Goal: Information Seeking & Learning: Find specific page/section

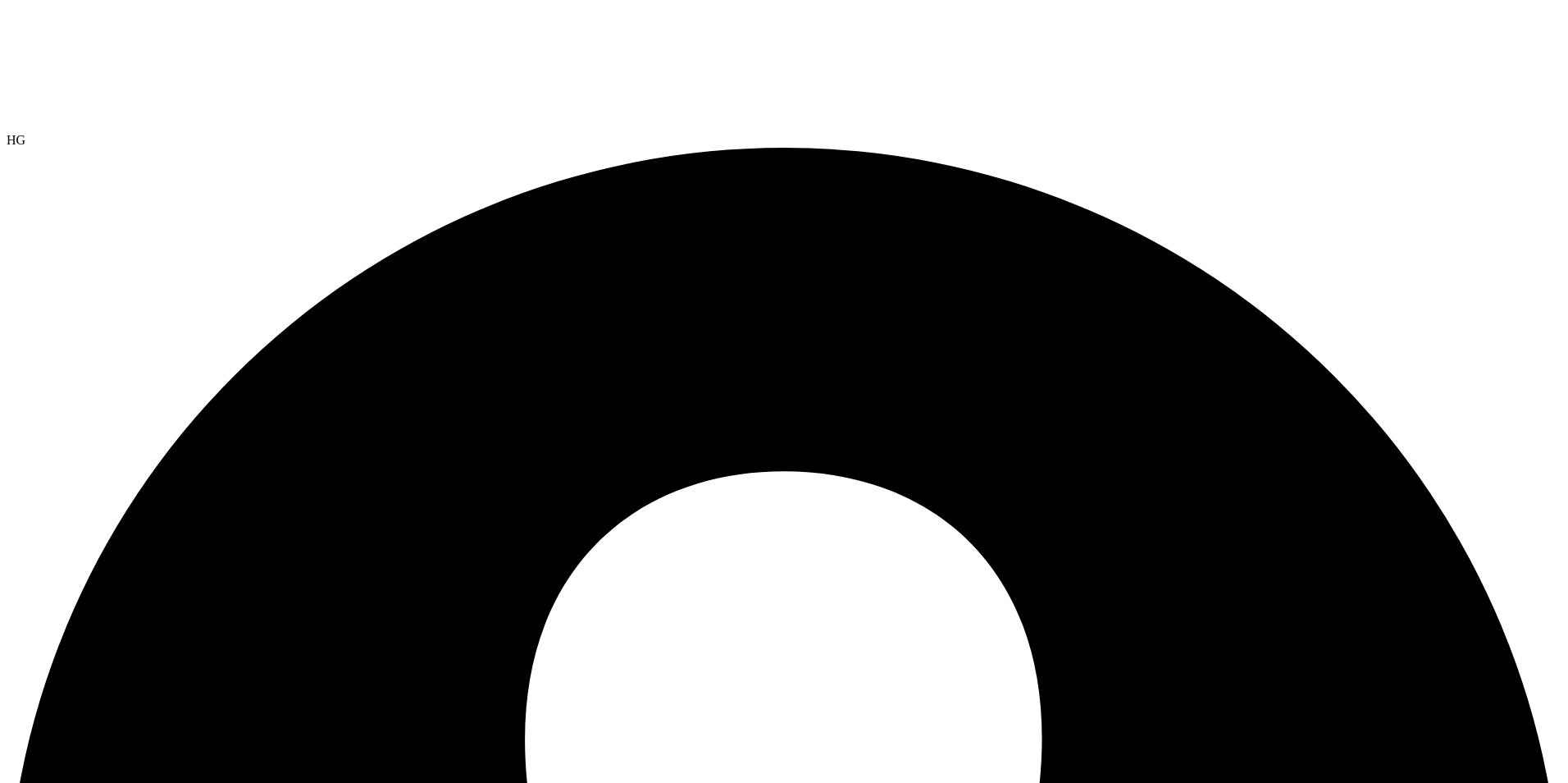
select select "USEast"
select select "USD"
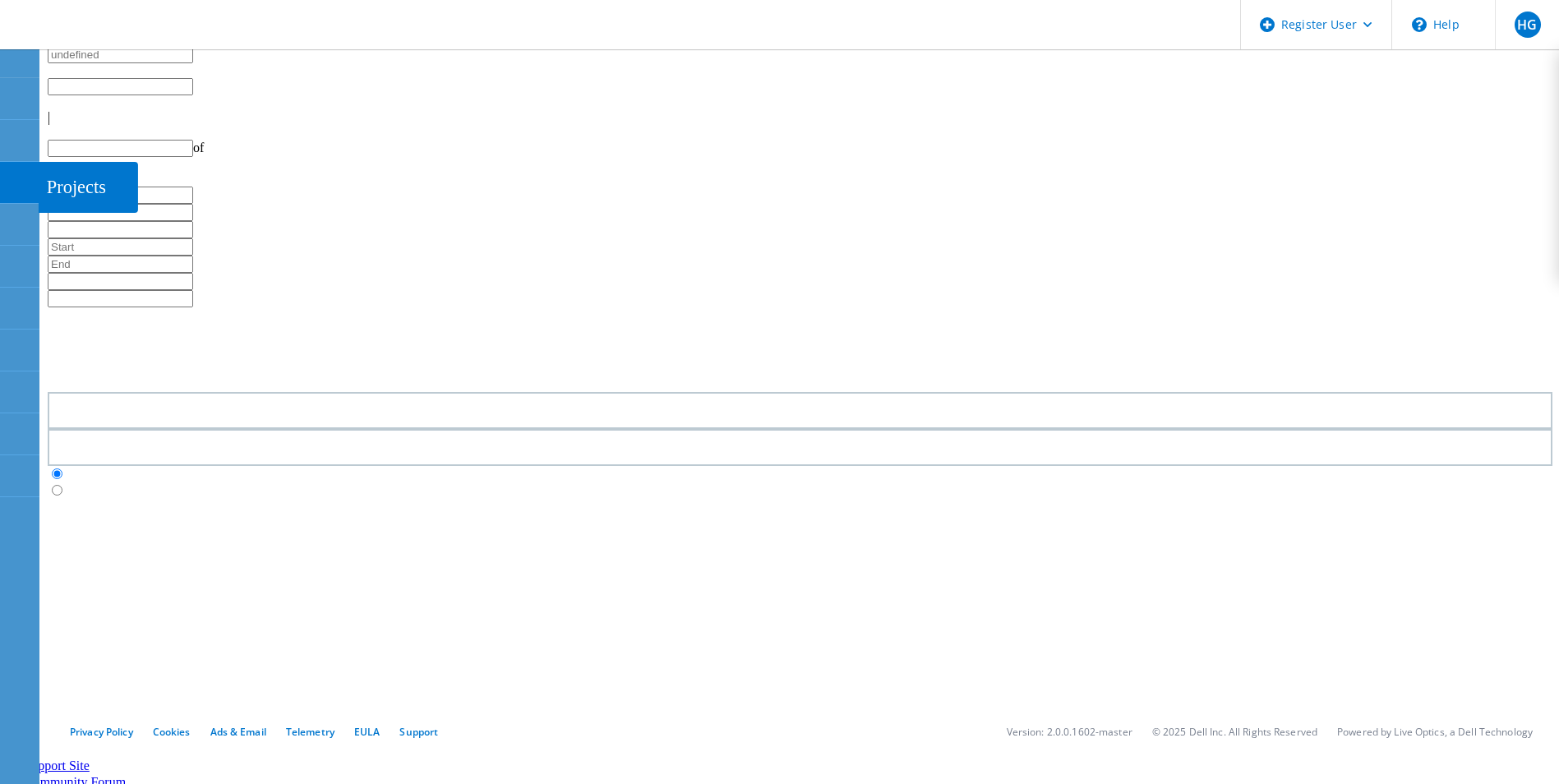
click at [9, 175] on use at bounding box center [9, 175] width 0 height 0
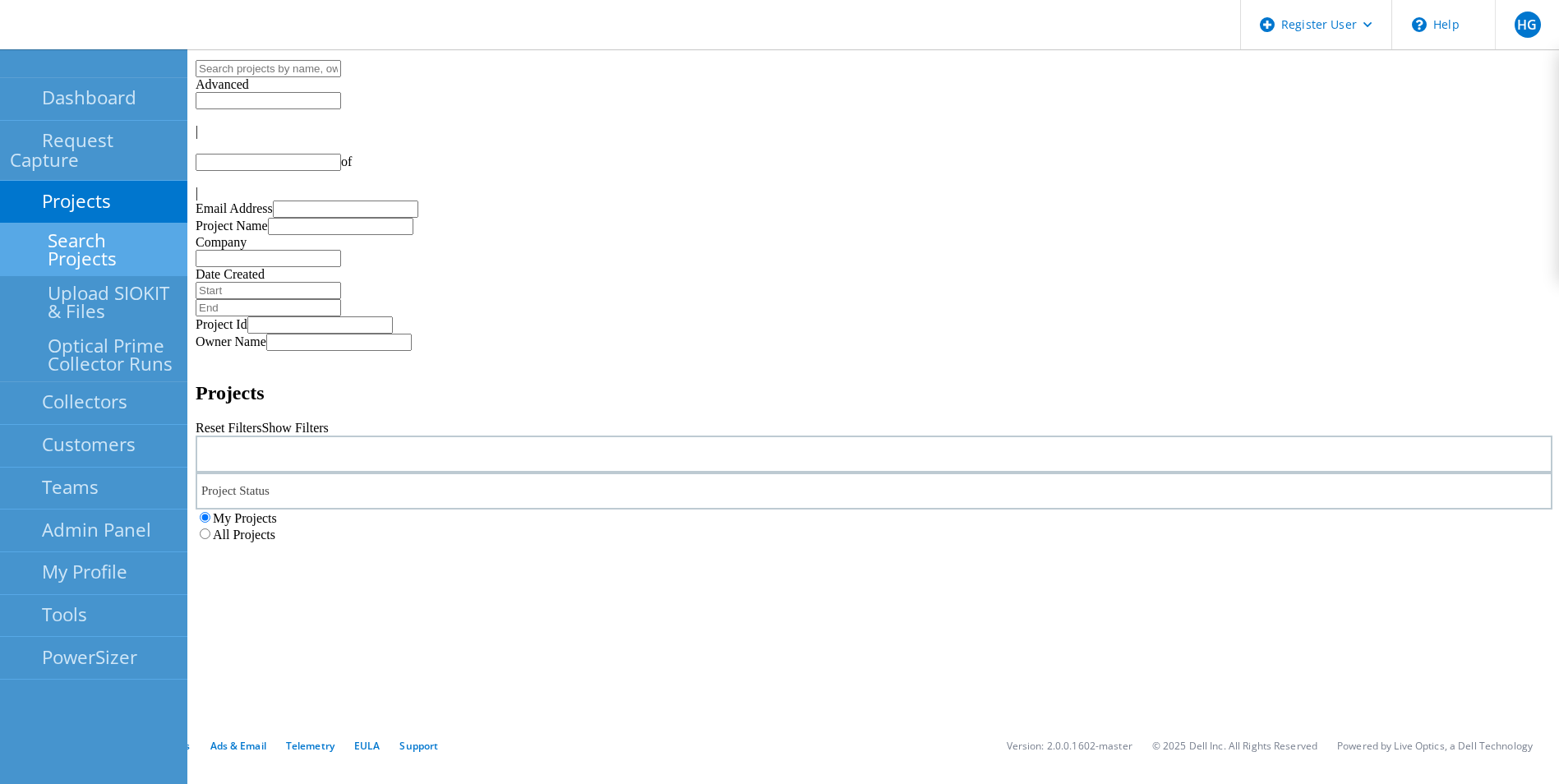
type input "1"
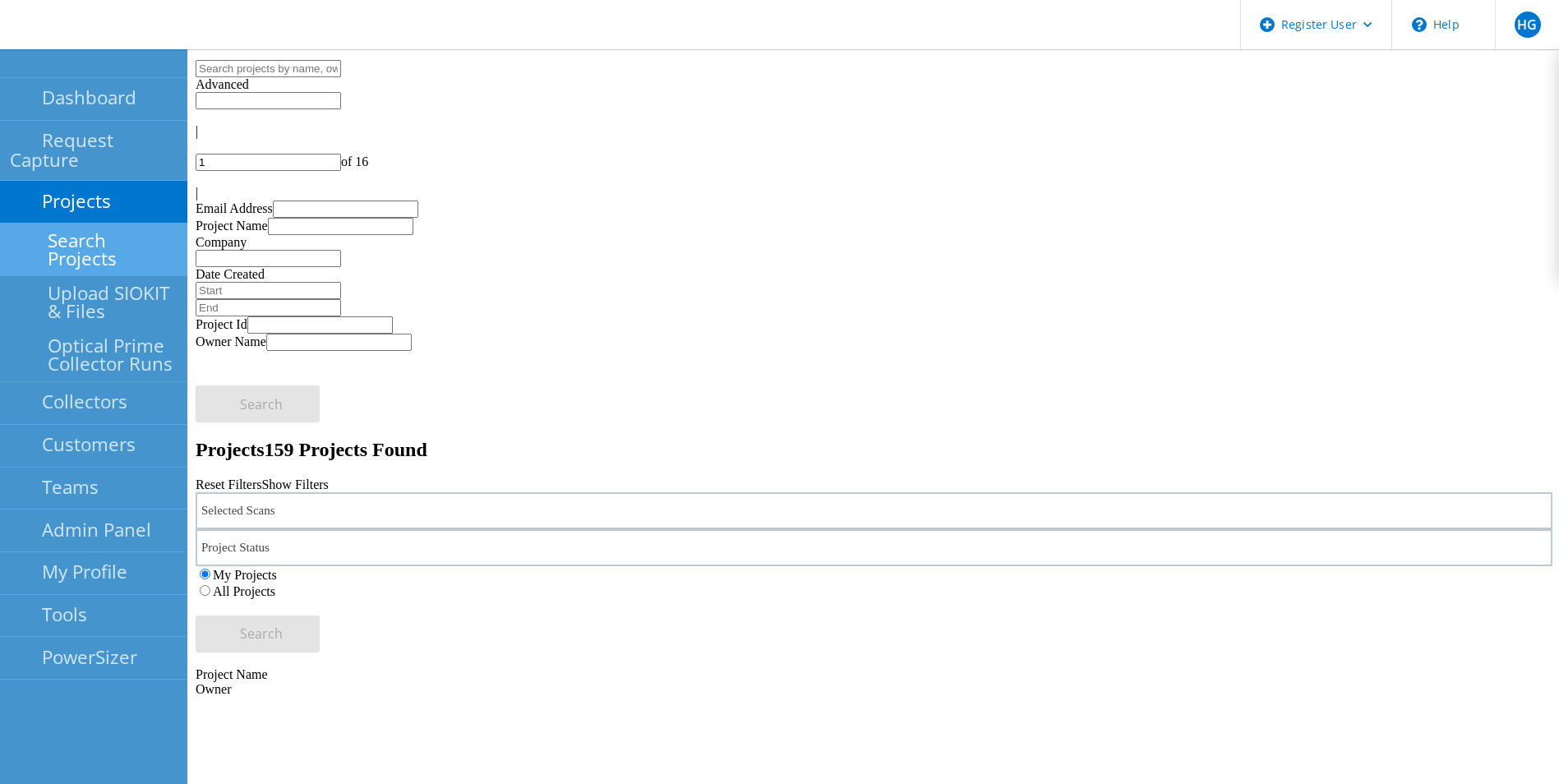
click at [71, 225] on link "Search Projects" at bounding box center [93, 250] width 187 height 53
click at [341, 75] on input "text" at bounding box center [268, 69] width 145 height 18
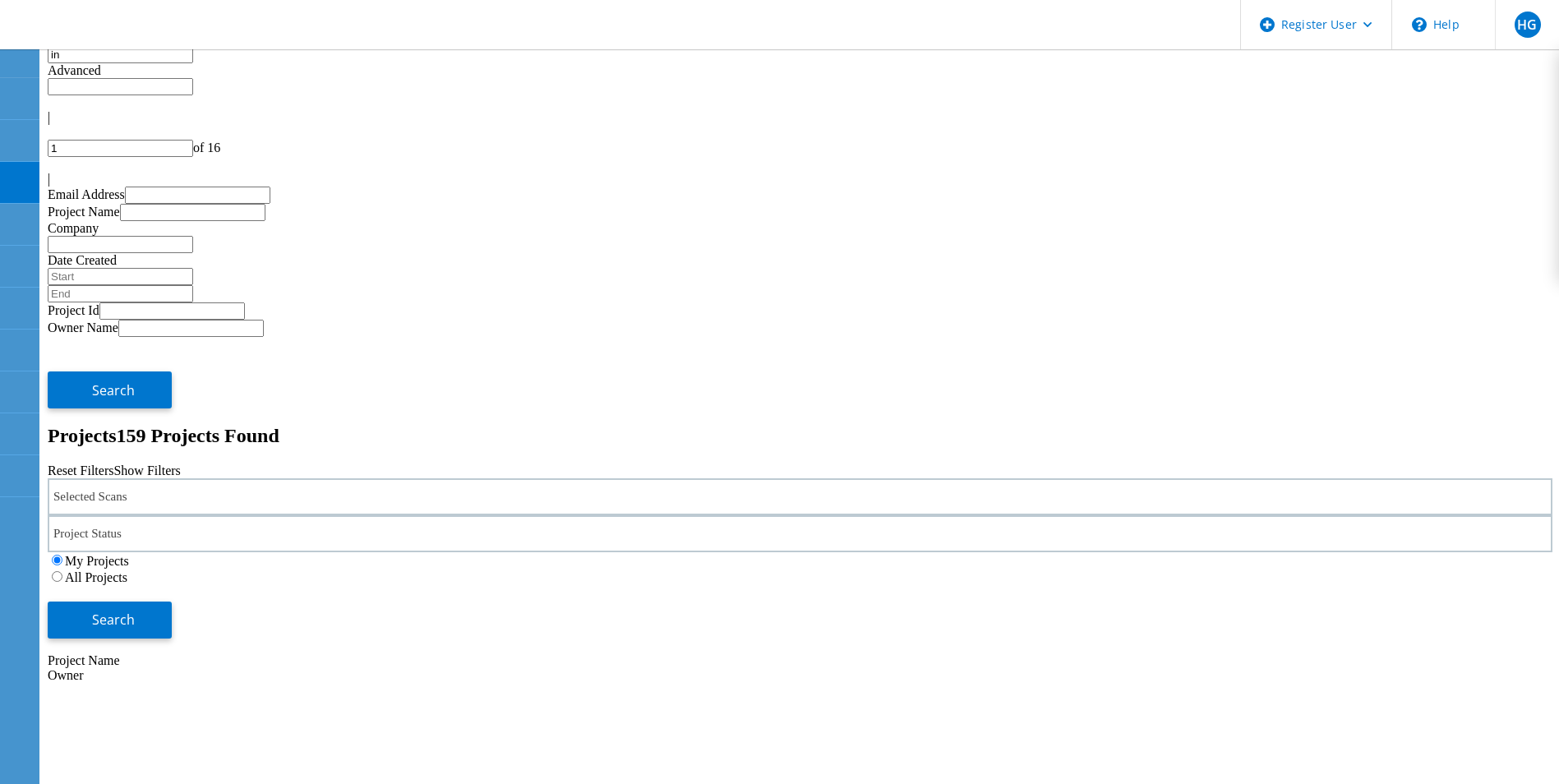
type input "i"
type input "d"
type input "integration"
click at [127, 570] on label "All Projects" at bounding box center [96, 577] width 62 height 14
click at [62, 571] on input "All Projects" at bounding box center [57, 576] width 11 height 11
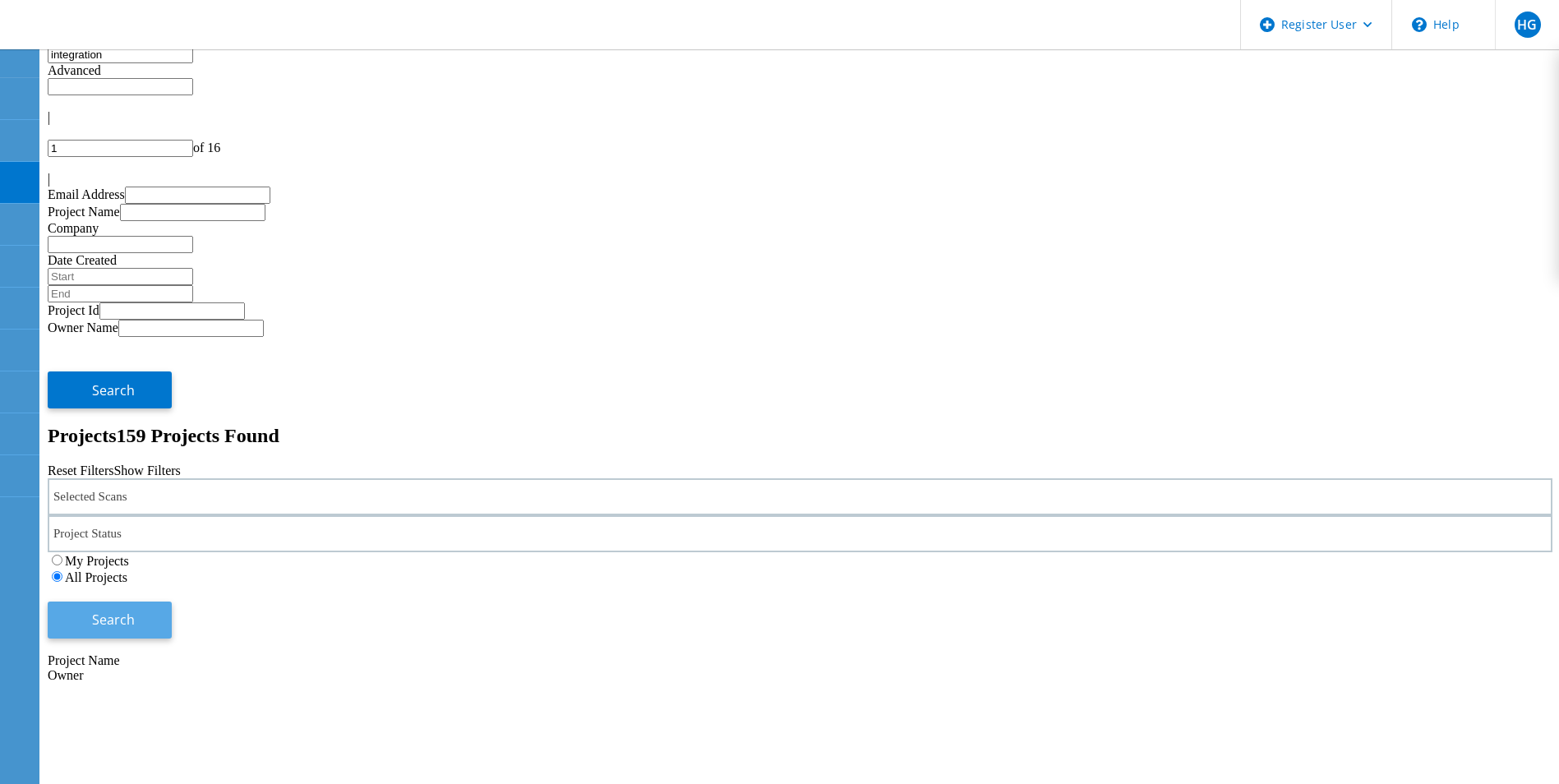
click at [135, 610] on span "Search" at bounding box center [113, 620] width 43 height 18
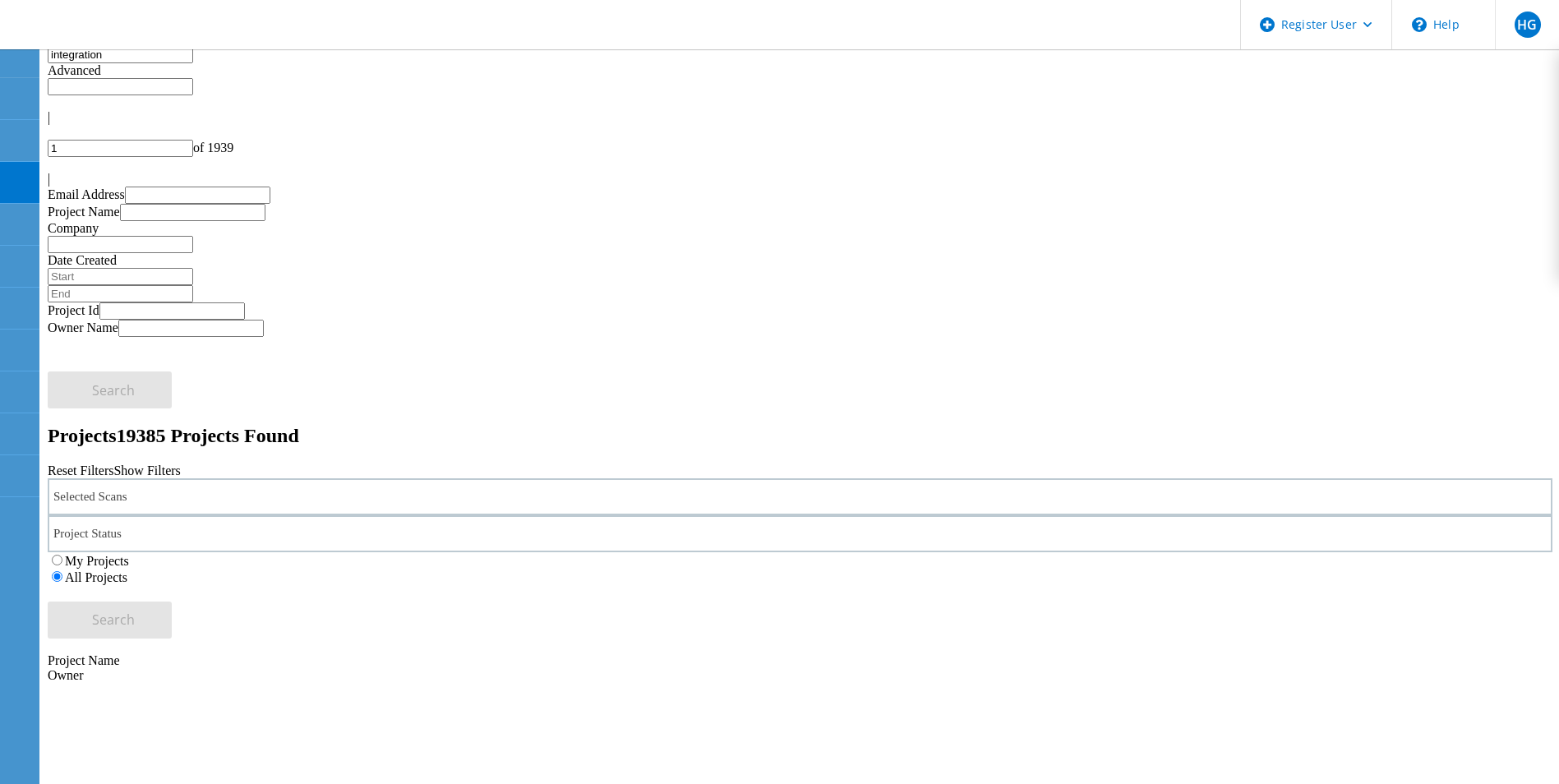
click at [193, 84] on input "text" at bounding box center [120, 86] width 145 height 18
type input "Show 40 Projects"
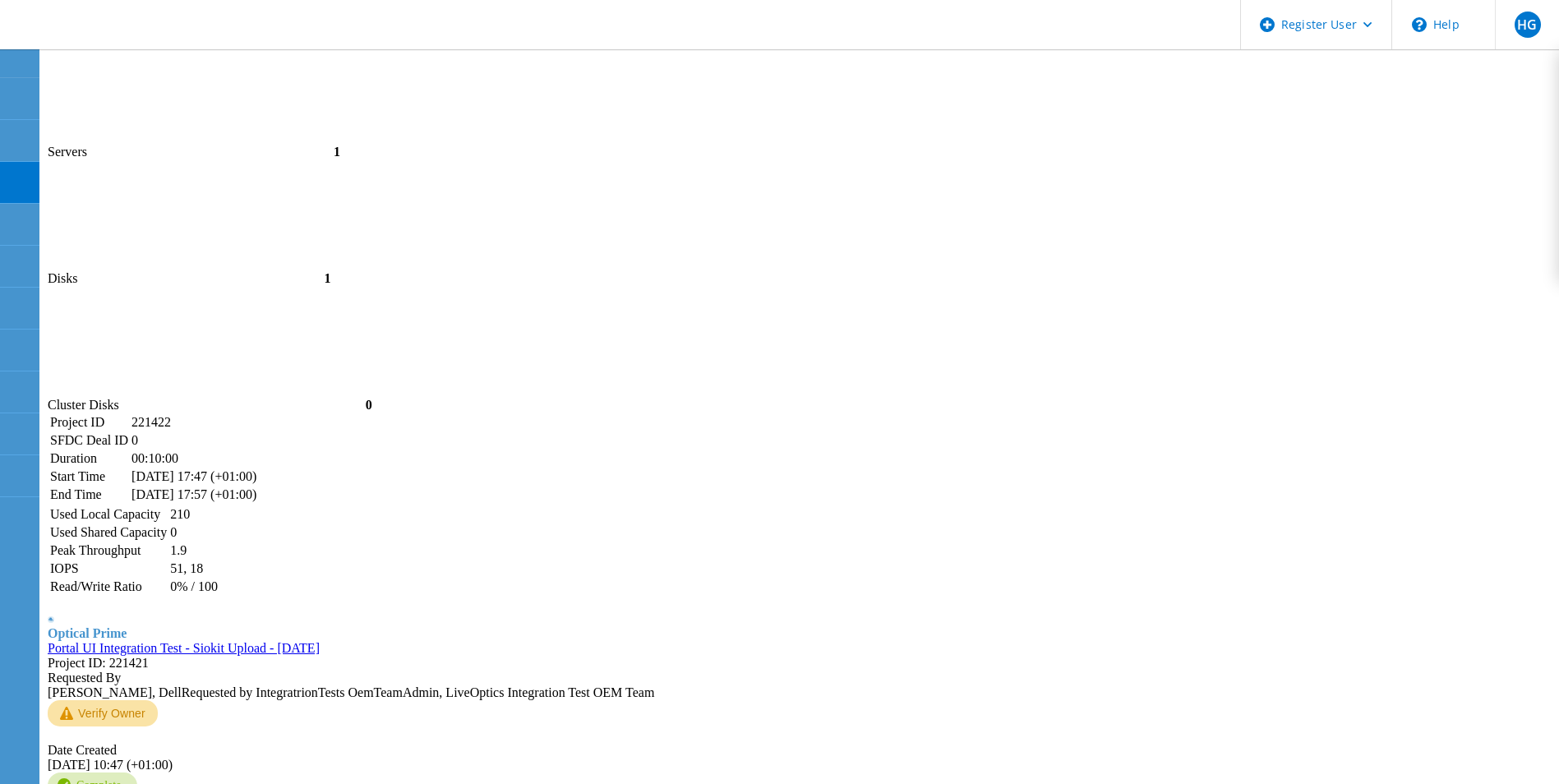
scroll to position [3482, 0]
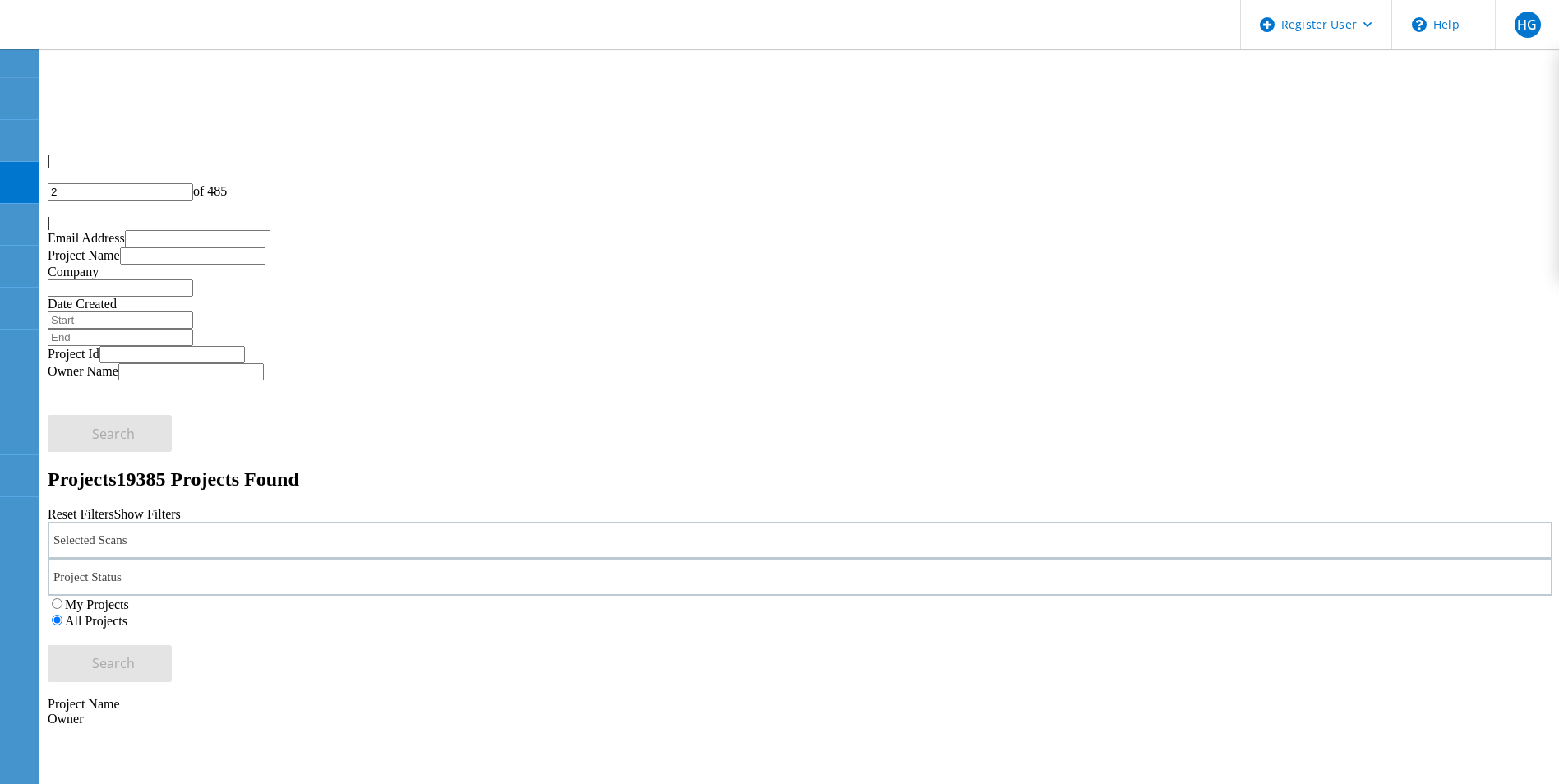
scroll to position [0, 0]
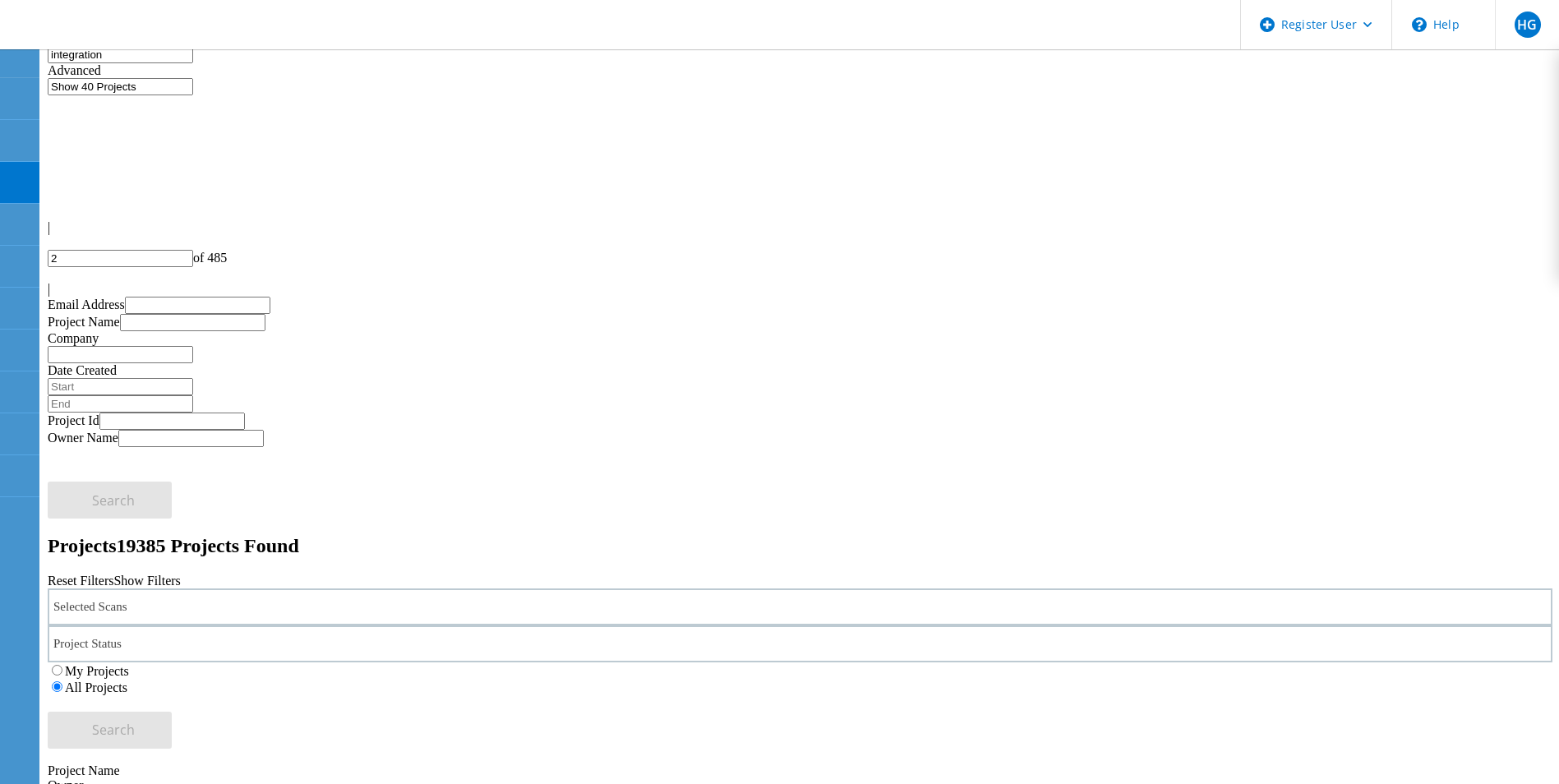
click at [48, 278] on icon at bounding box center [48, 278] width 0 height 0
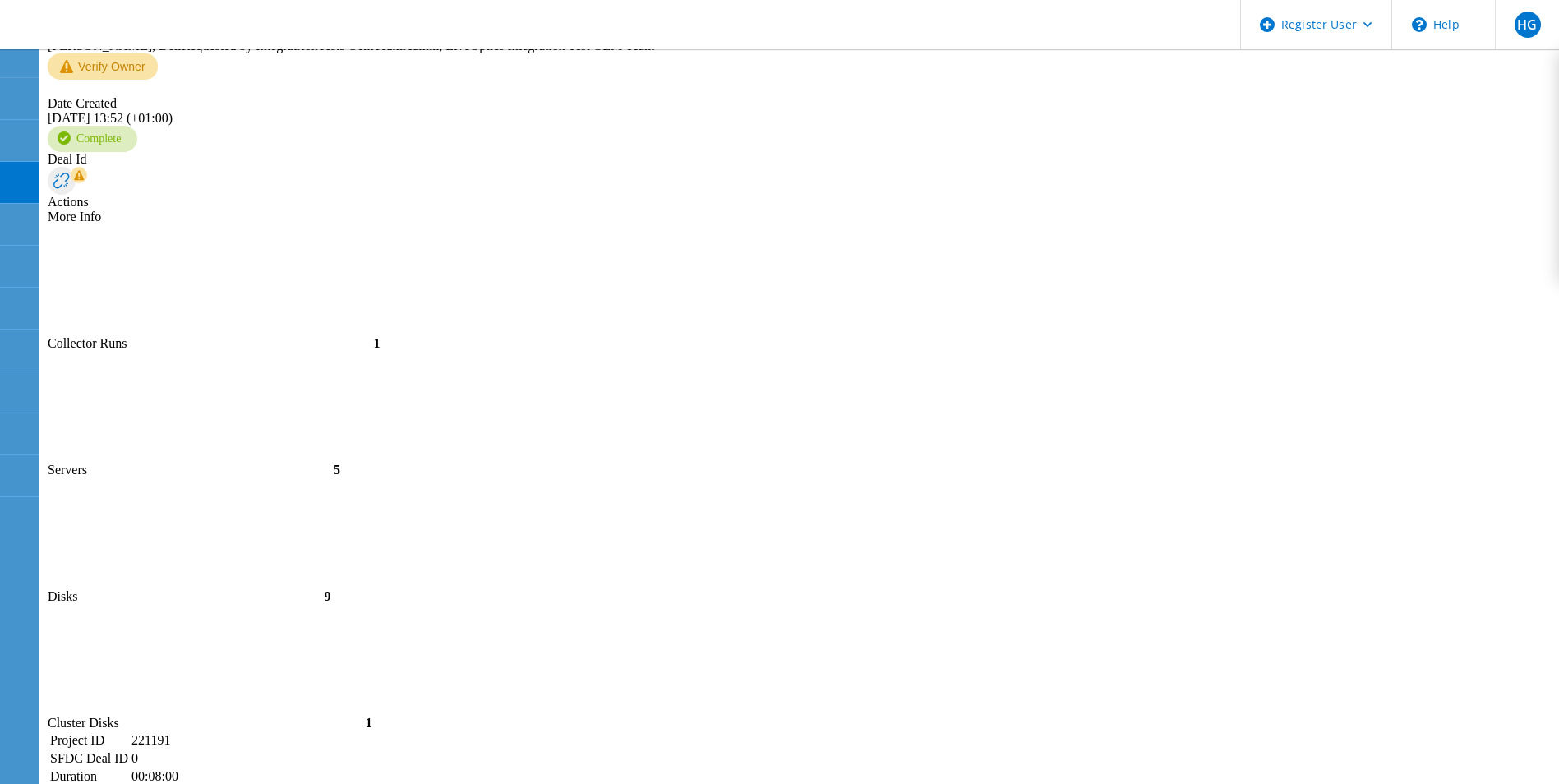
scroll to position [3595, 0]
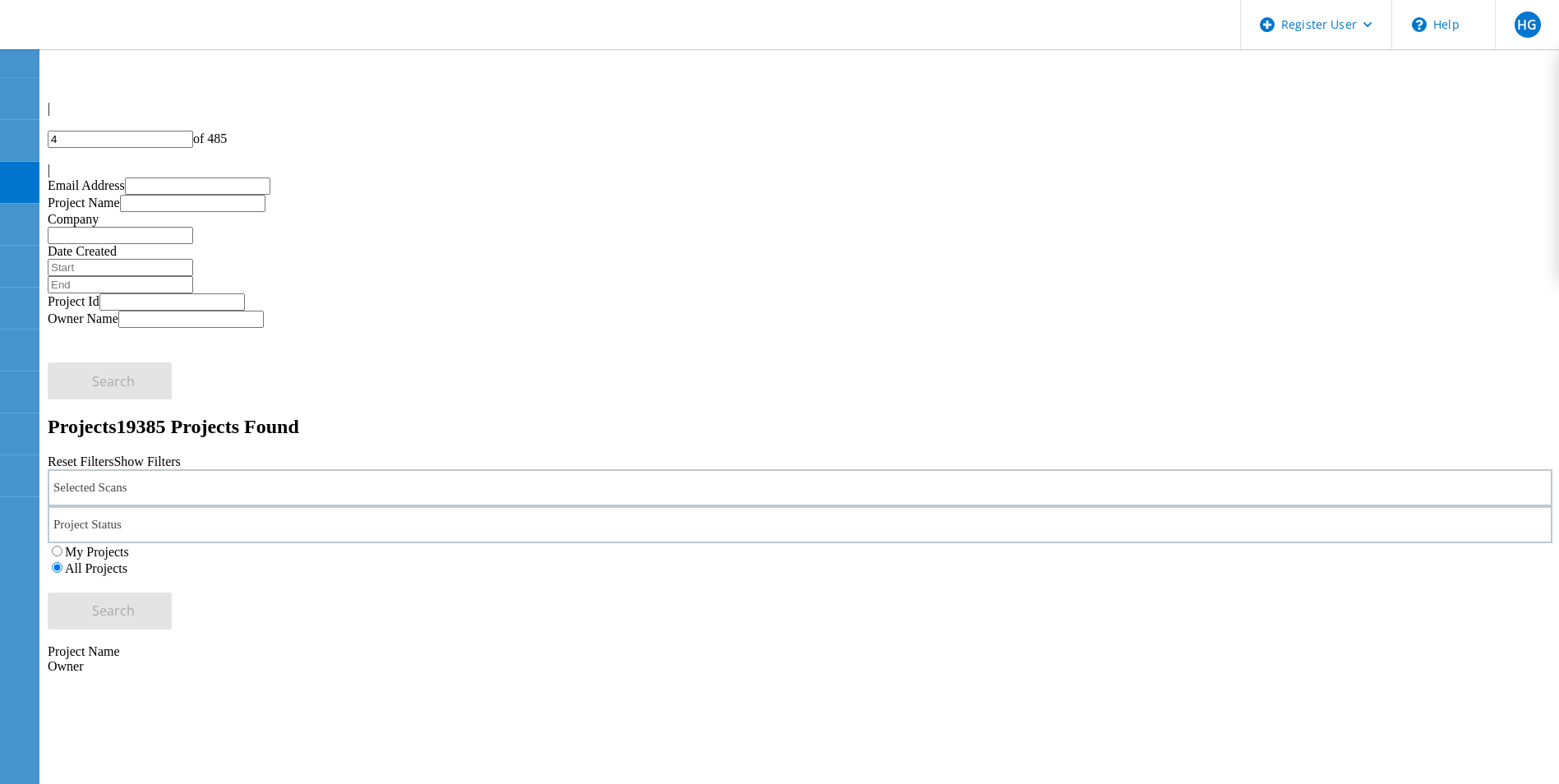
scroll to position [0, 0]
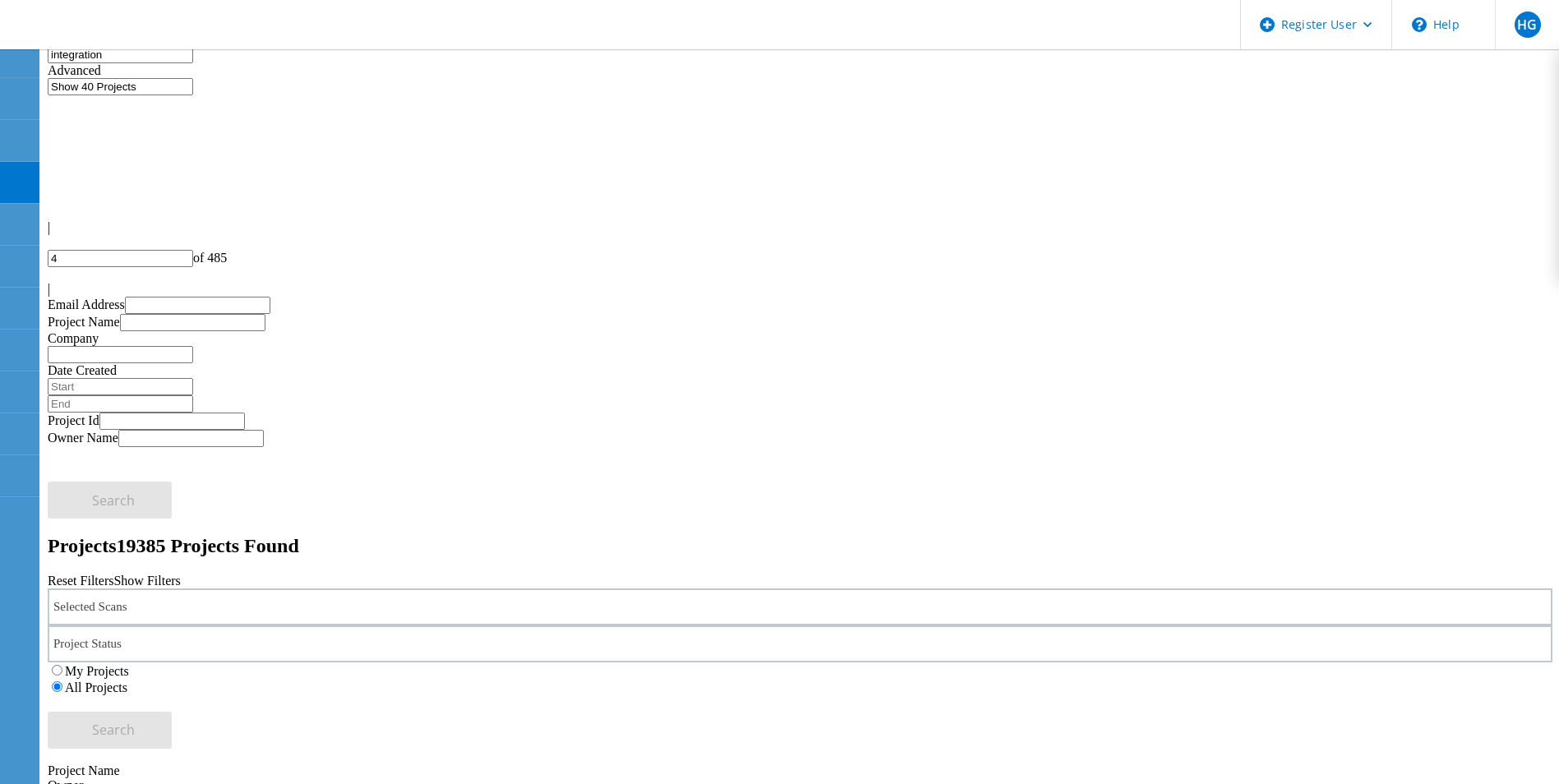
click at [1499, 267] on div at bounding box center [800, 274] width 1504 height 15
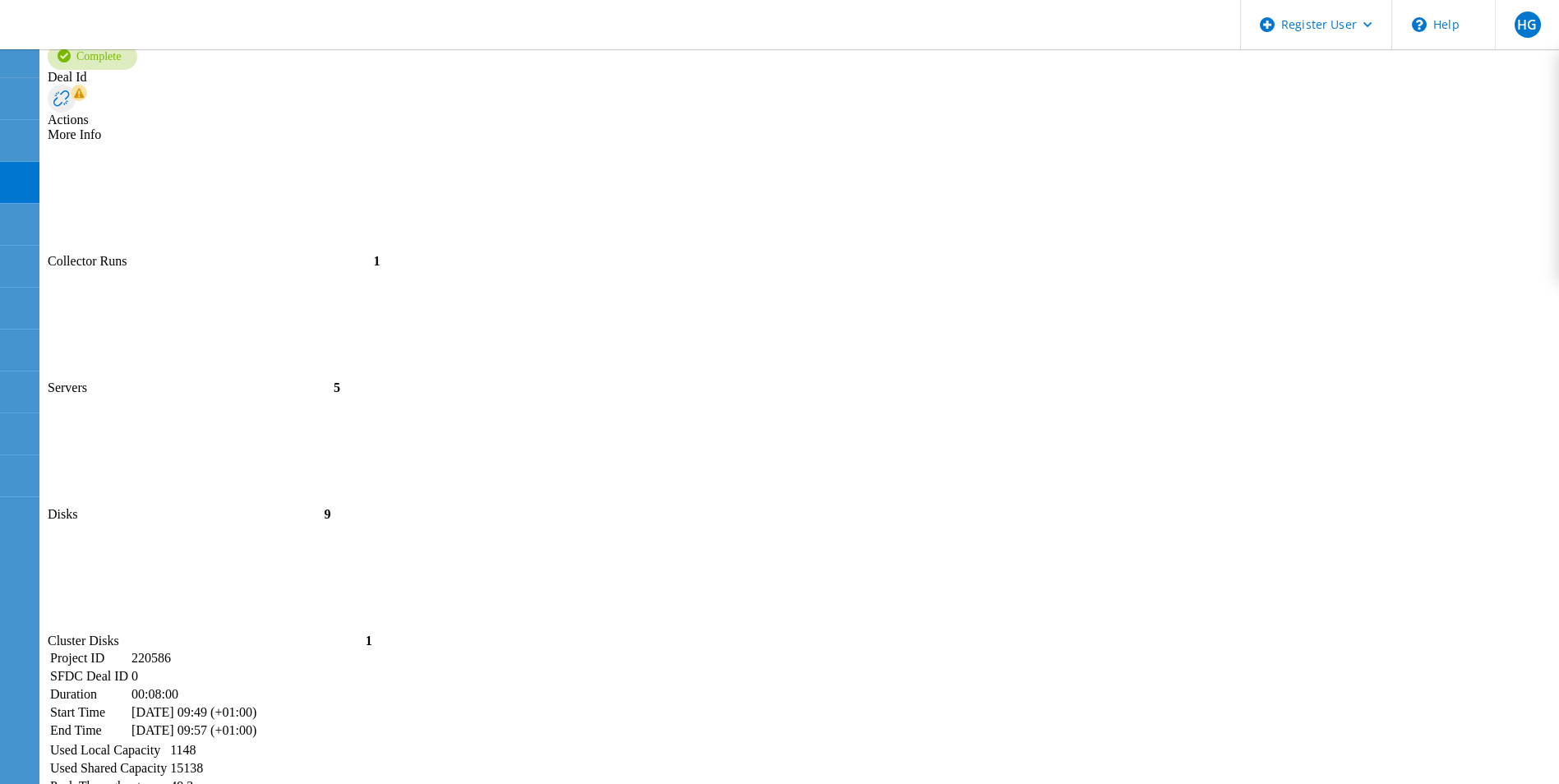
scroll to position [3523, 0]
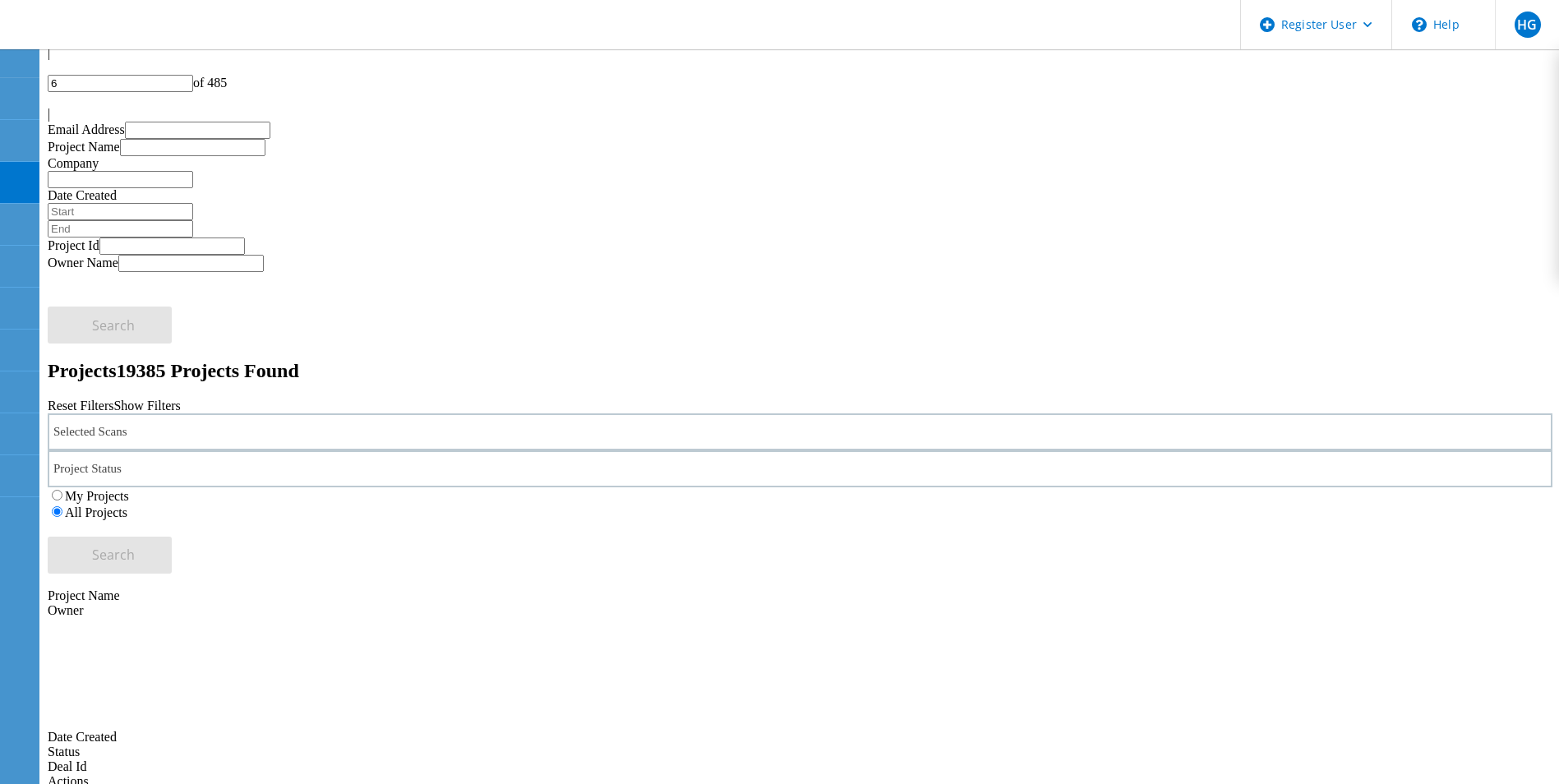
scroll to position [0, 0]
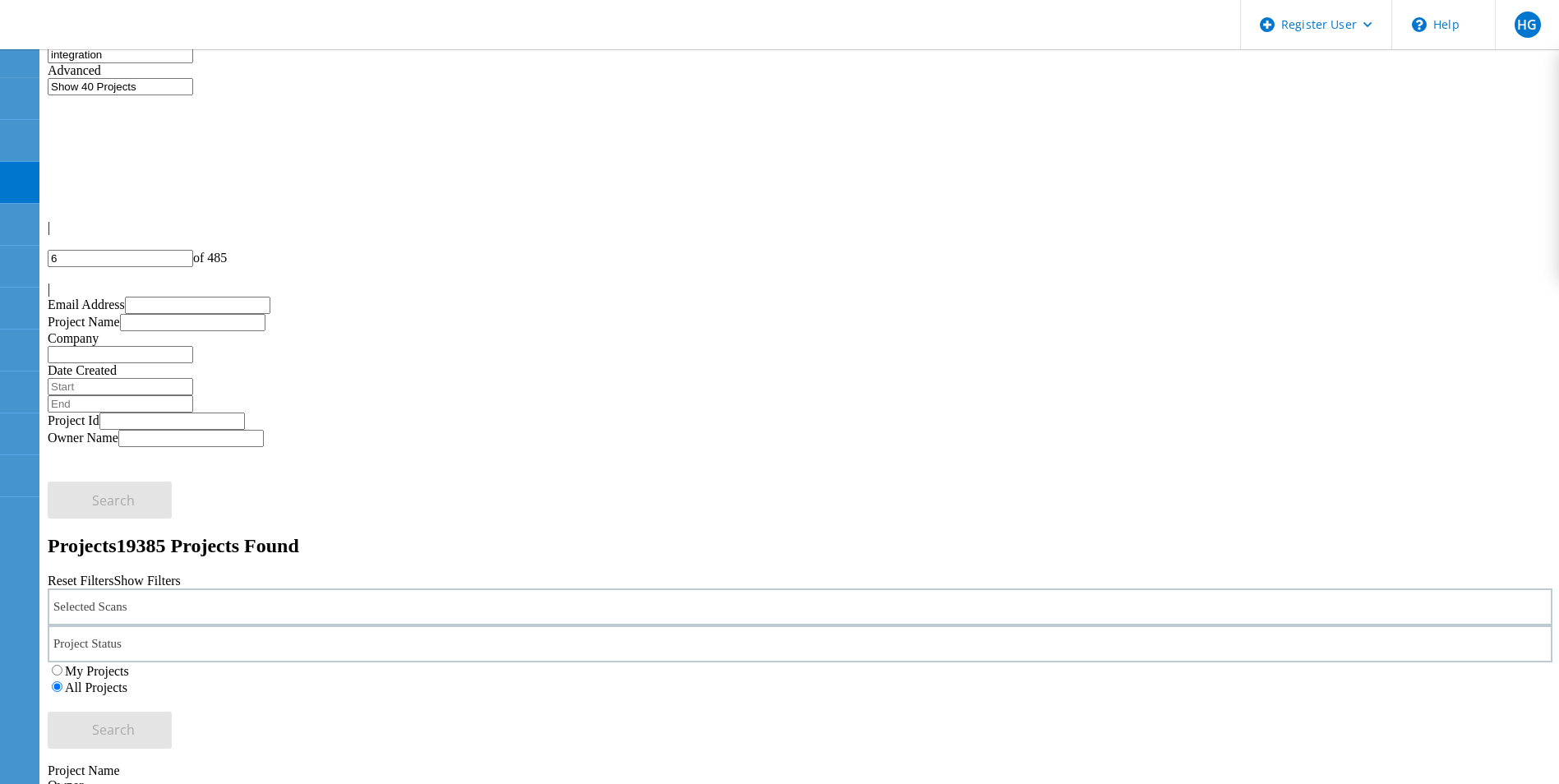
click at [1499, 267] on div at bounding box center [800, 274] width 1504 height 15
type input "7"
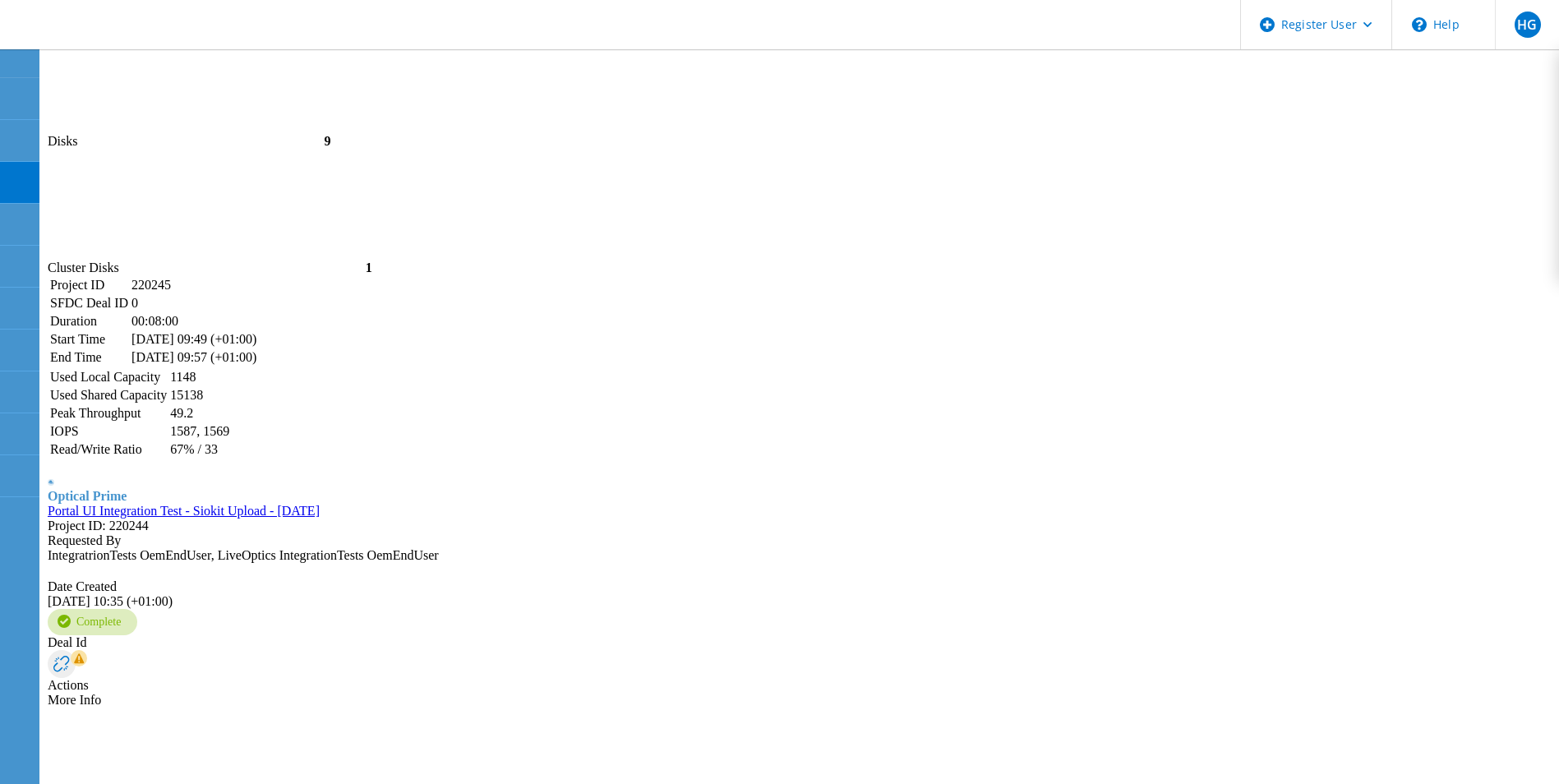
scroll to position [3613, 0]
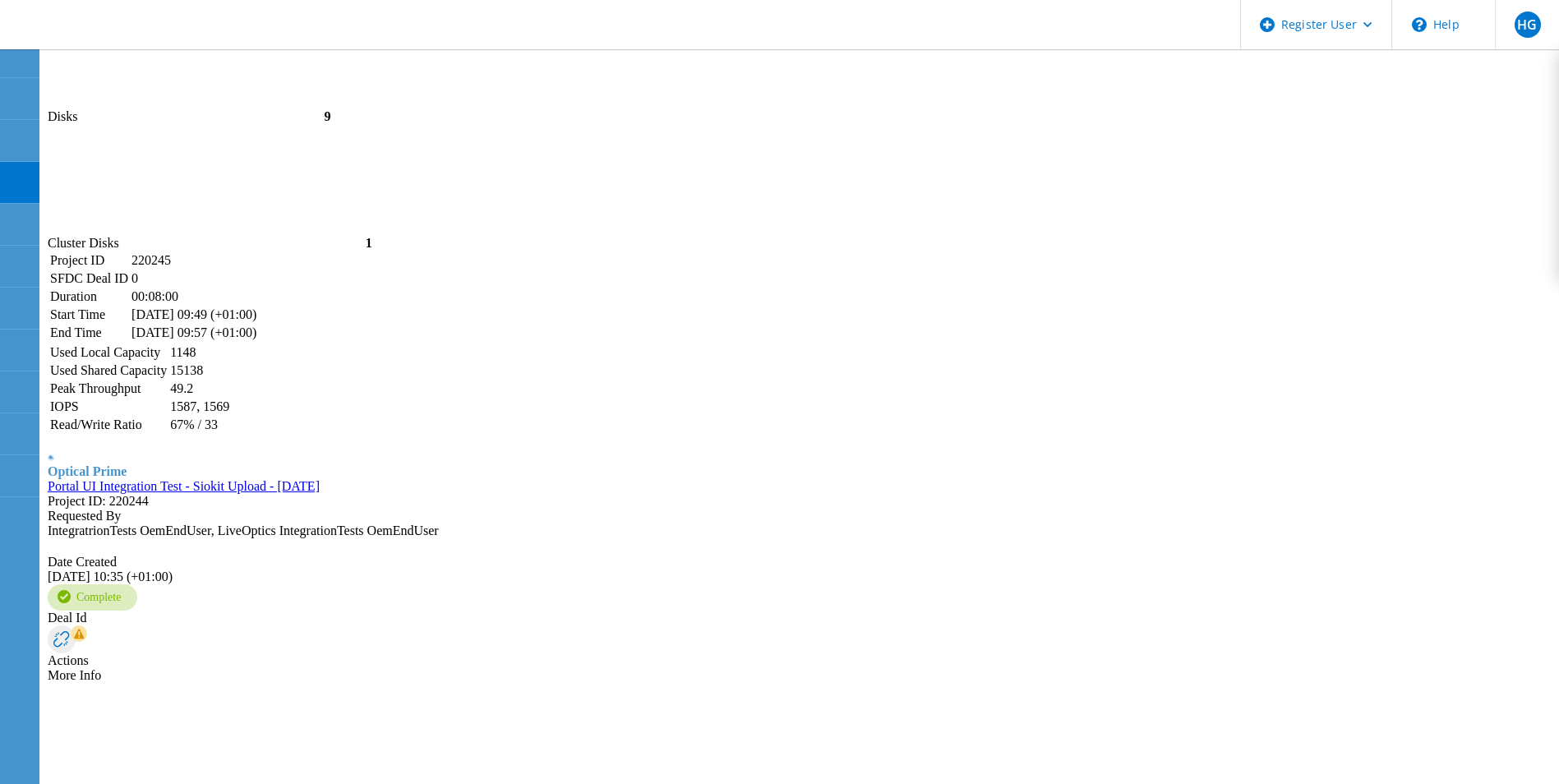
type input "integration + do not"
type input "1"
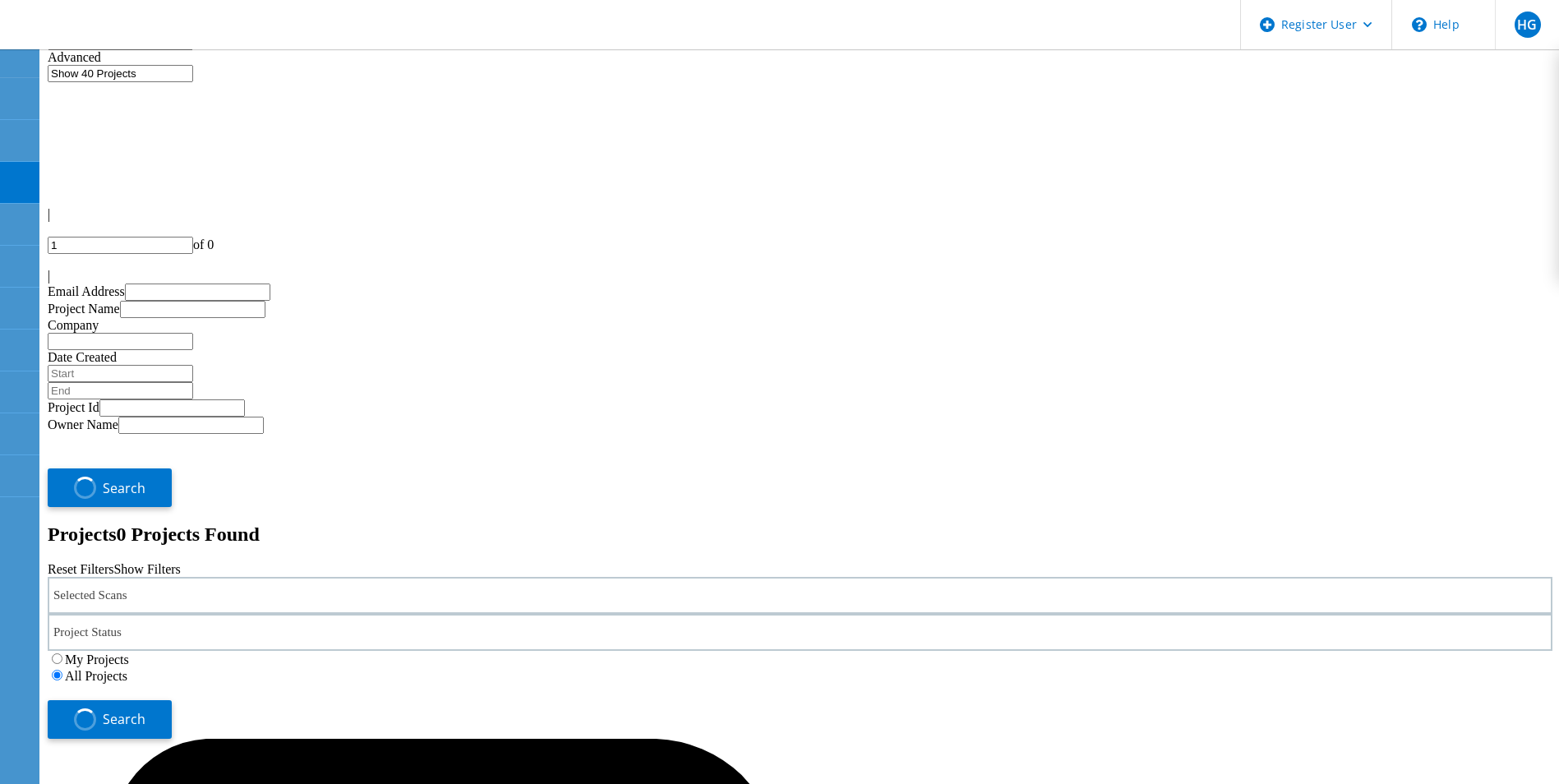
scroll to position [0, 0]
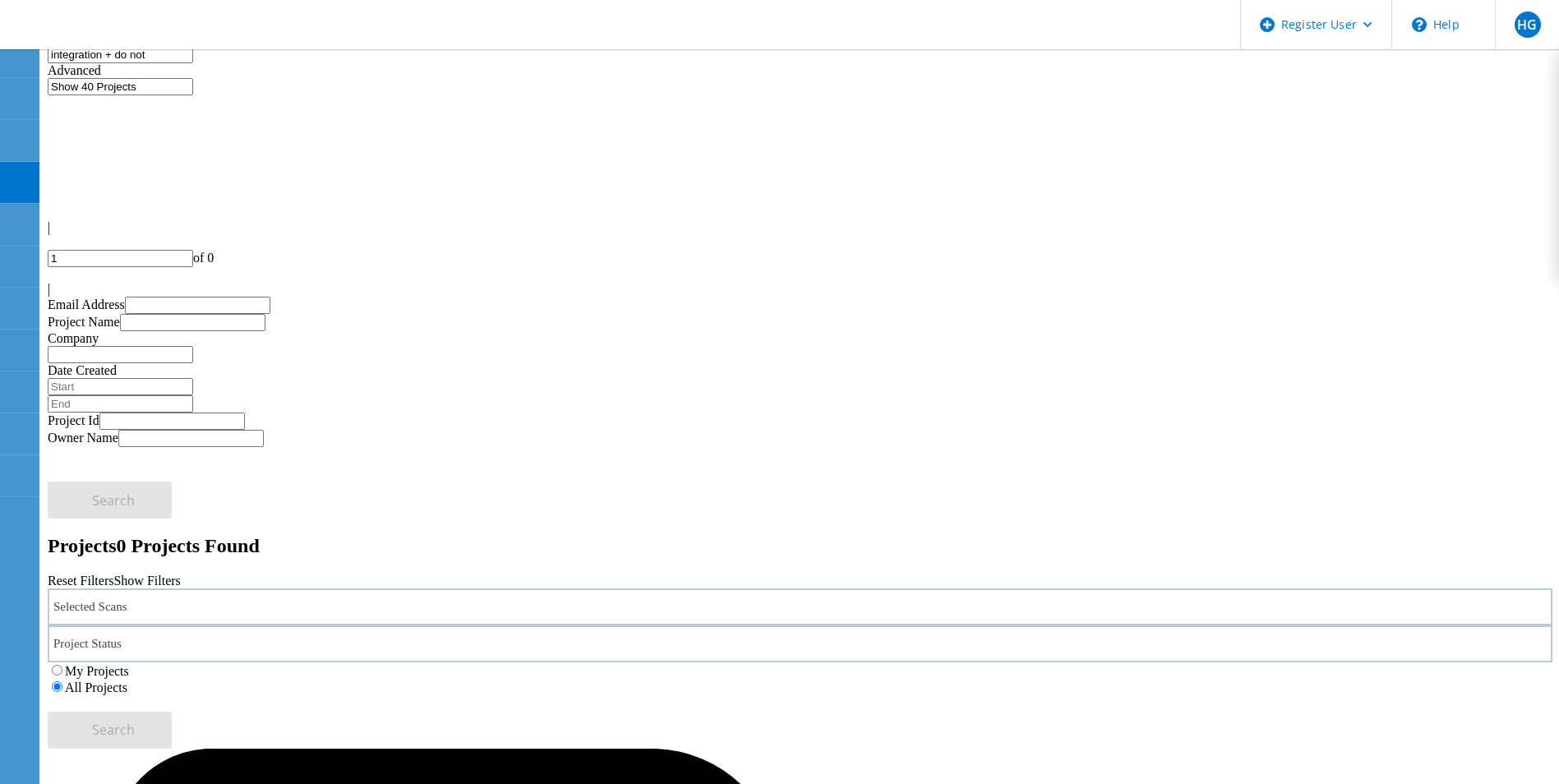
click at [193, 63] on input "integration + do not" at bounding box center [120, 55] width 145 height 18
click at [179, 63] on input "integration + do not" at bounding box center [120, 55] width 145 height 18
click at [158, 63] on input "integration + delete" at bounding box center [120, 55] width 145 height 18
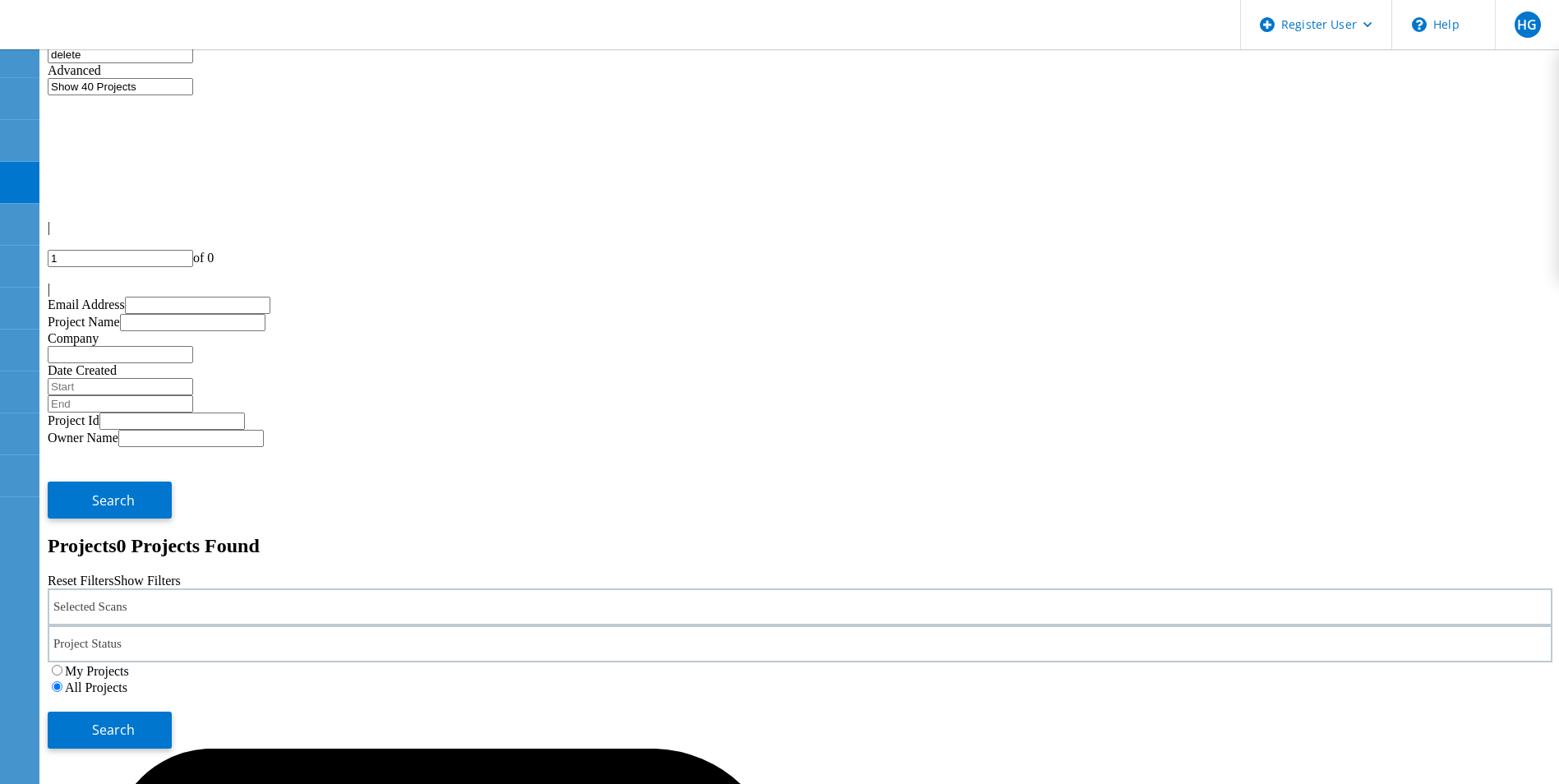
type input "delete"
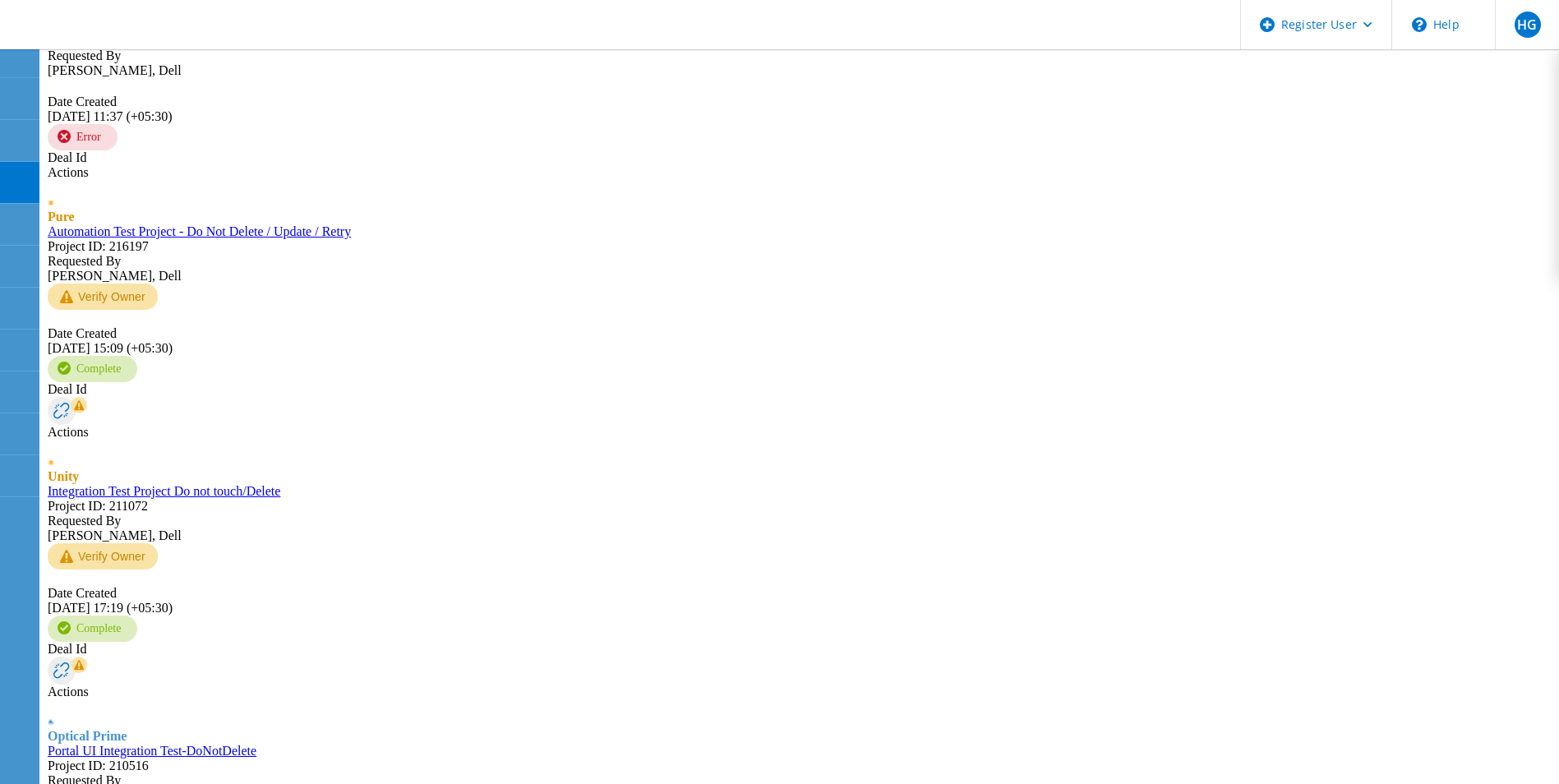
scroll to position [1808, 0]
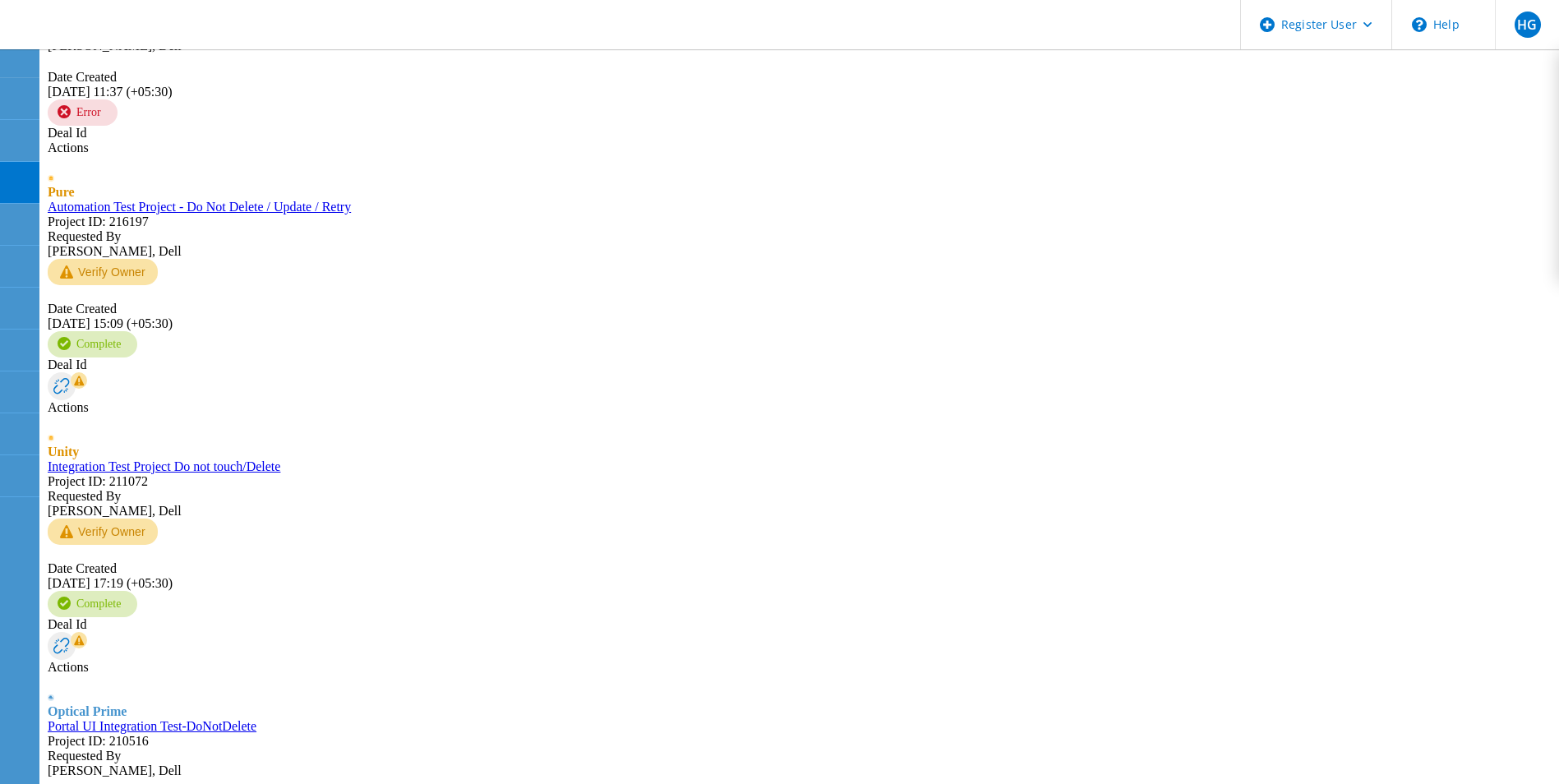
drag, startPoint x: 179, startPoint y: 231, endPoint x: 496, endPoint y: 234, distance: 317.0
copy link "VMAX3 Integration Test Project 9_1 - Do Not Delete"
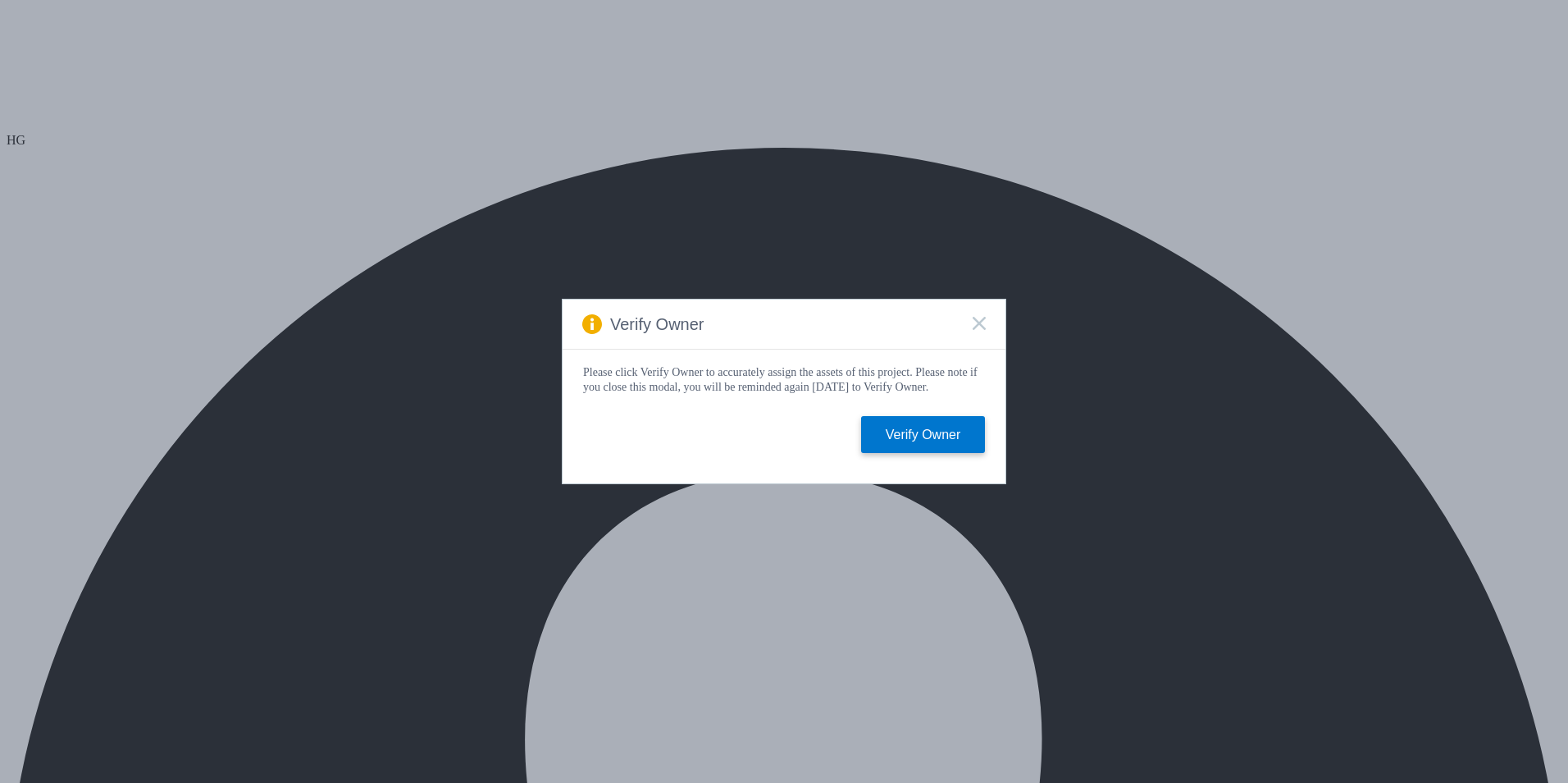
select select
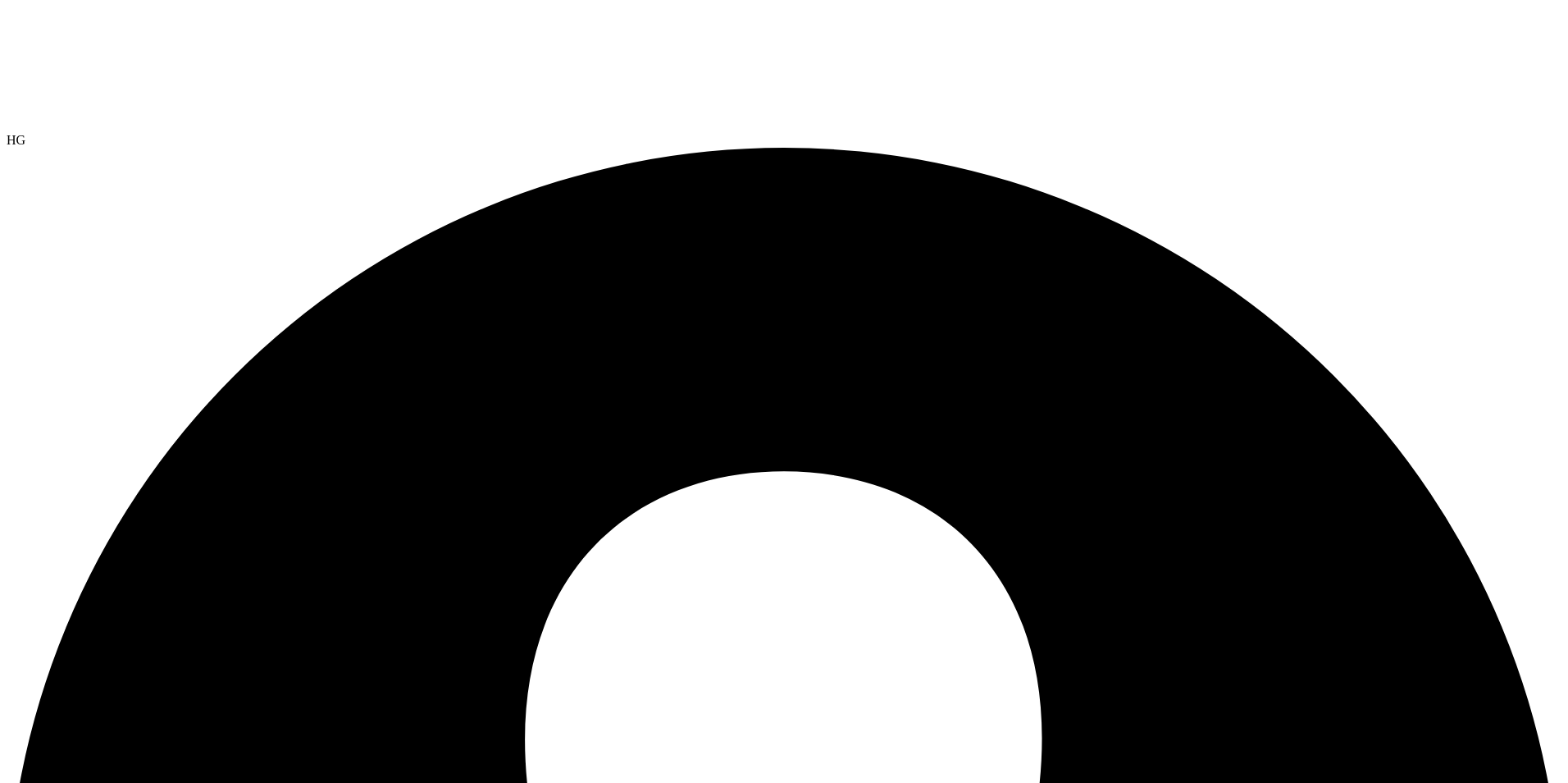
select select "USEast"
select select "USD"
